Goal: Communication & Community: Answer question/provide support

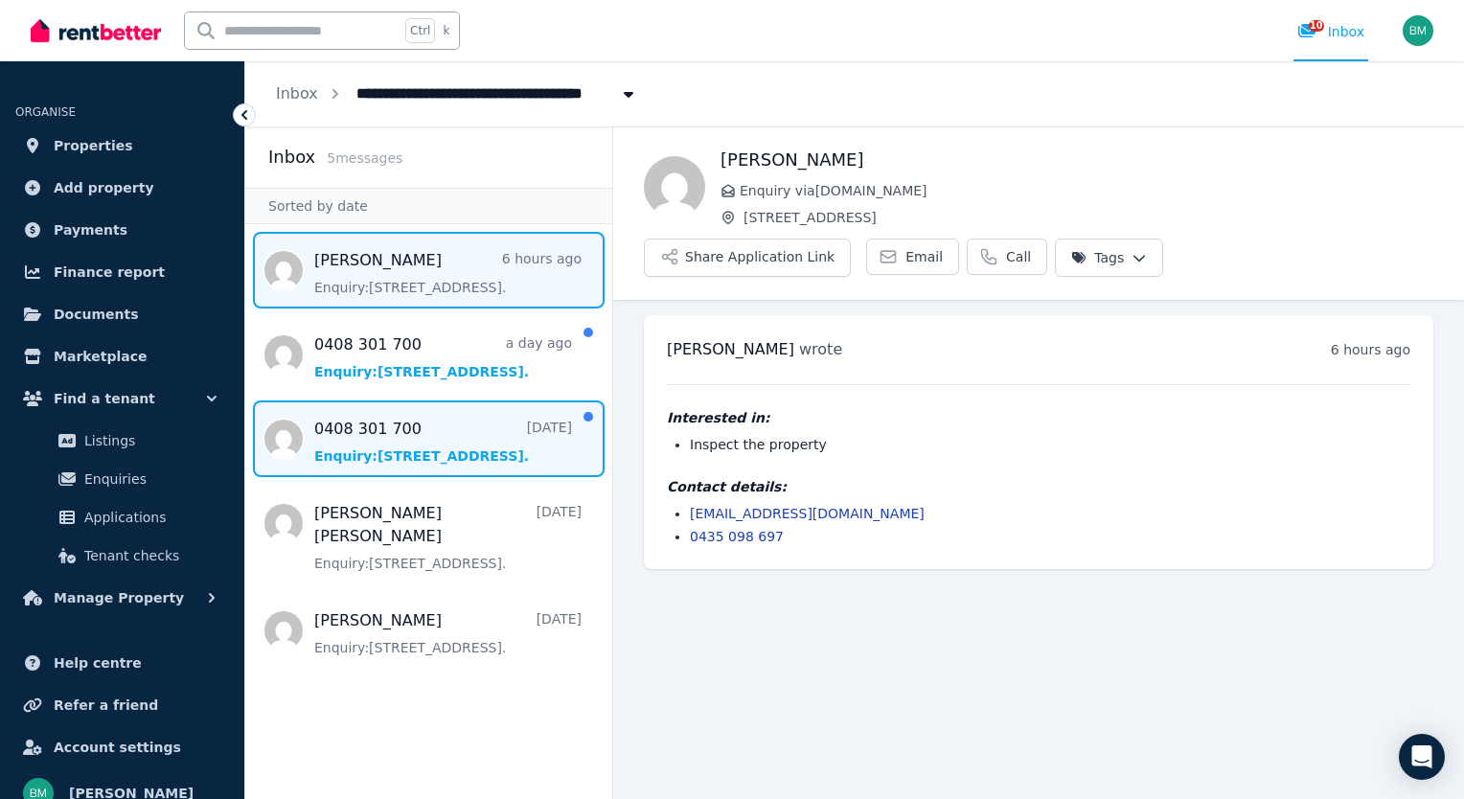
click at [396, 456] on span "Message list" at bounding box center [428, 439] width 367 height 77
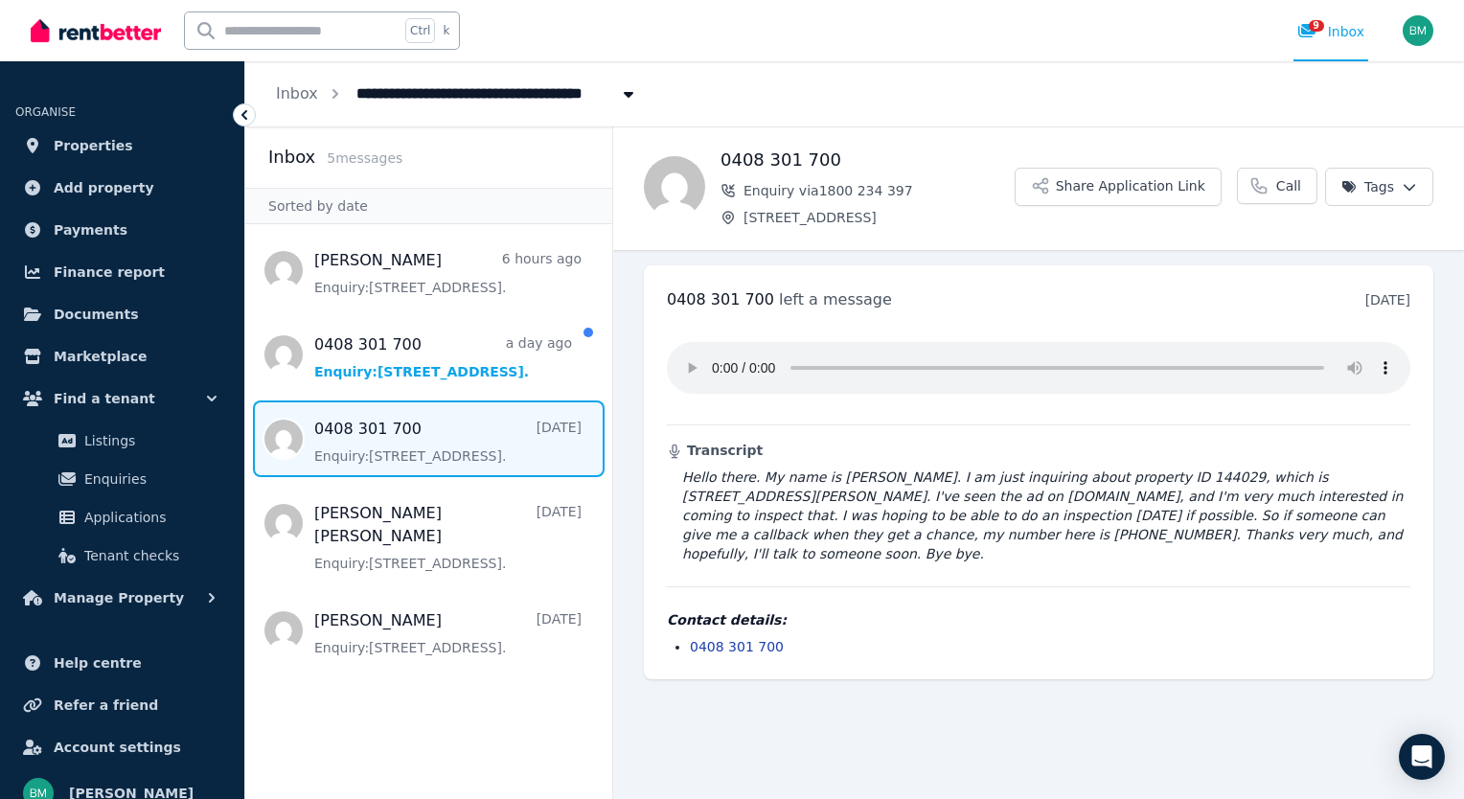
click at [396, 456] on span "Message list" at bounding box center [428, 439] width 367 height 77
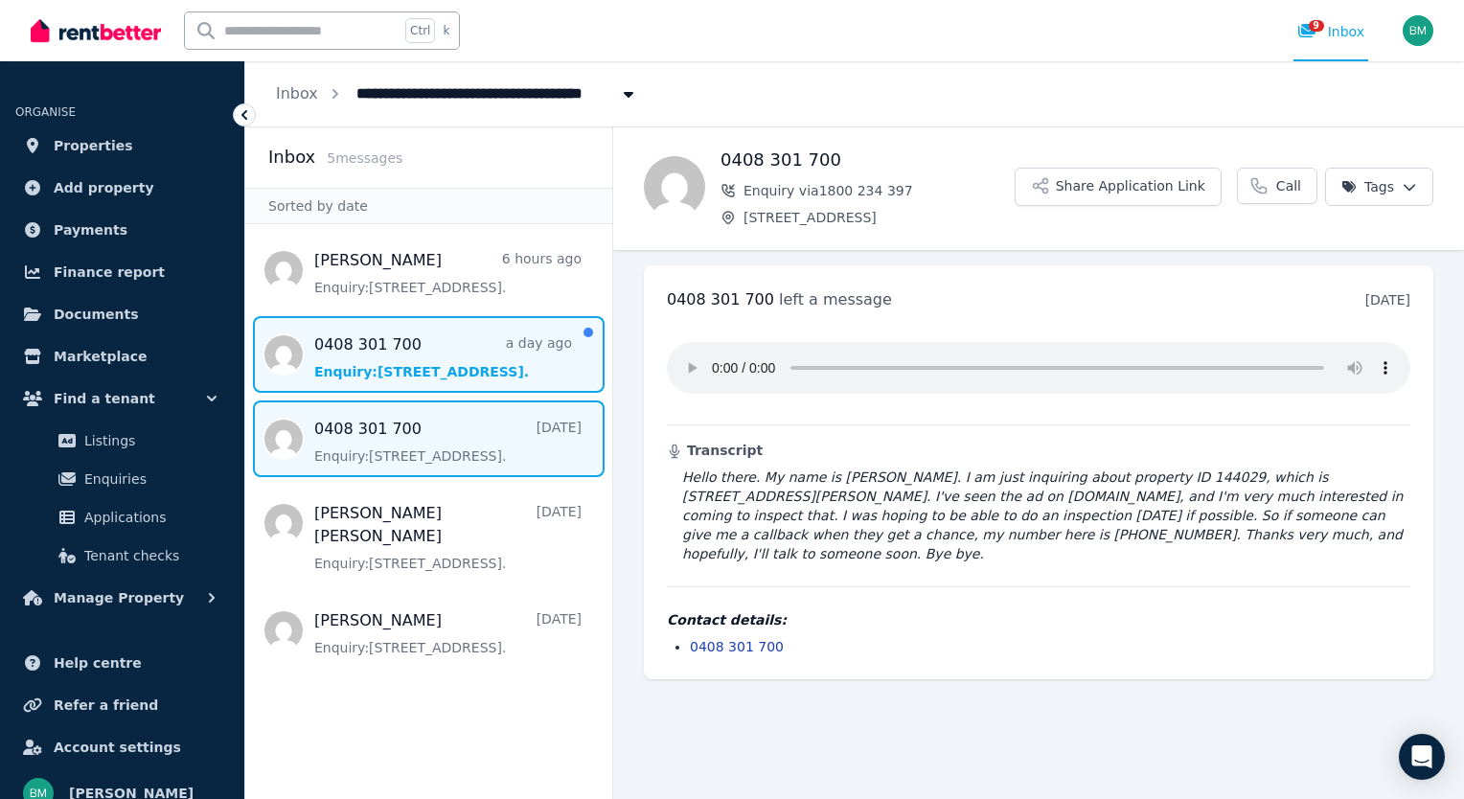
click at [379, 366] on span "Message list" at bounding box center [428, 354] width 367 height 77
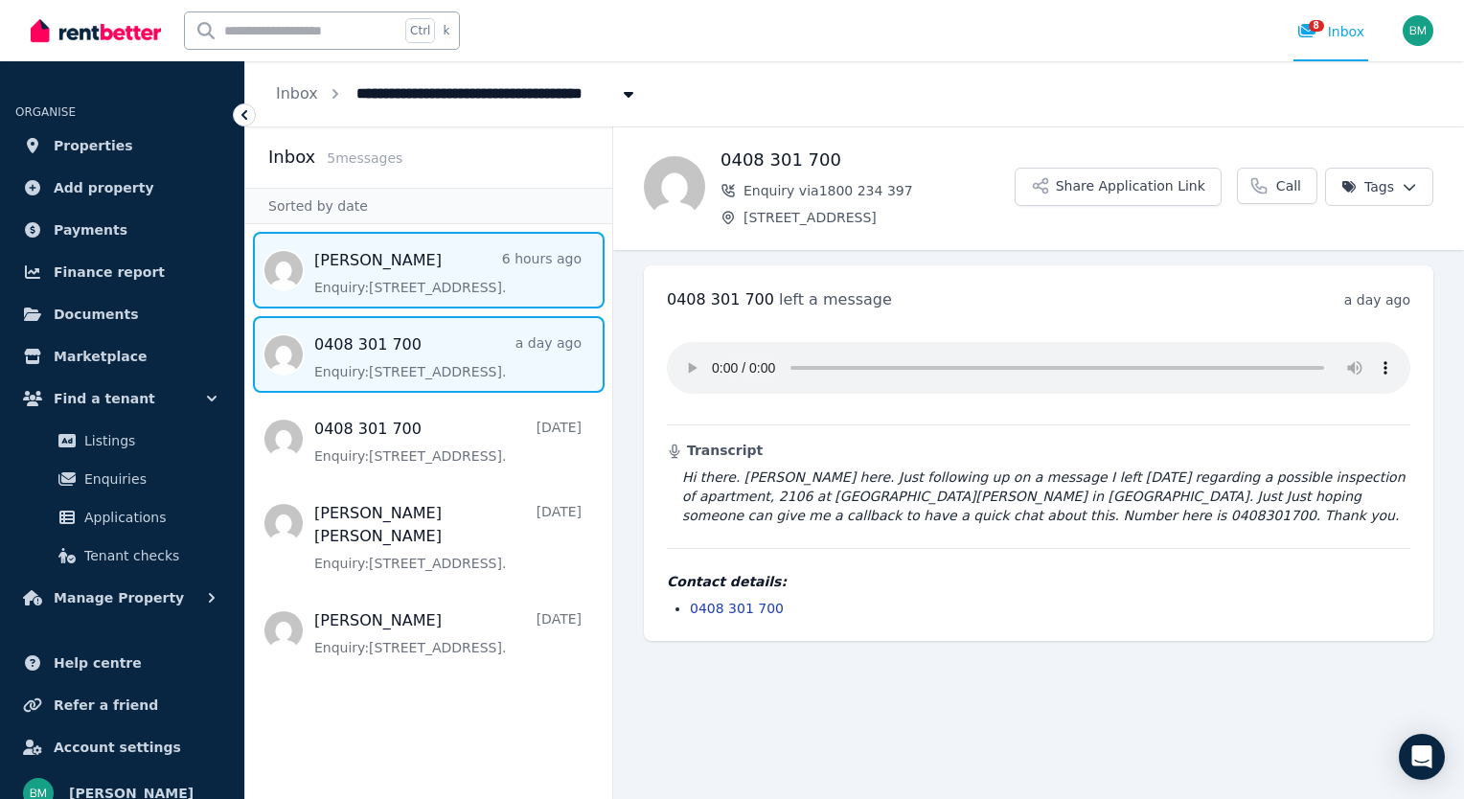
click at [368, 269] on span "Message list" at bounding box center [428, 270] width 367 height 77
